Goal: Find contact information: Find contact information

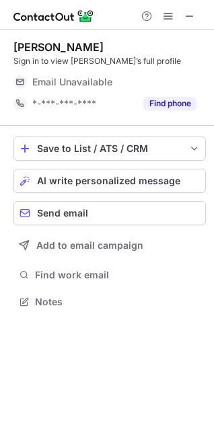
scroll to position [296, 214]
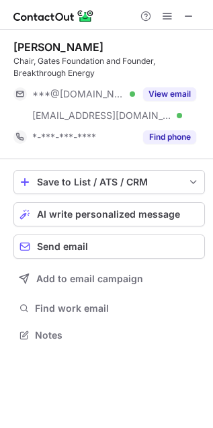
scroll to position [326, 213]
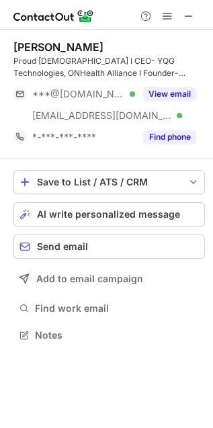
scroll to position [326, 213]
click at [175, 87] on button "View email" at bounding box center [169, 93] width 53 height 13
